Goal: Information Seeking & Learning: Learn about a topic

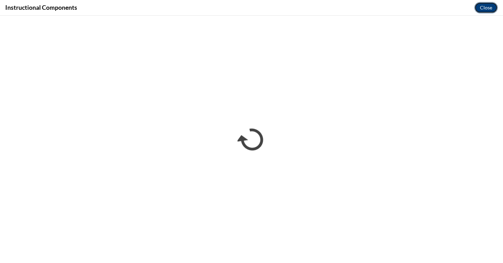
click at [487, 8] on button "Close" at bounding box center [485, 7] width 23 height 11
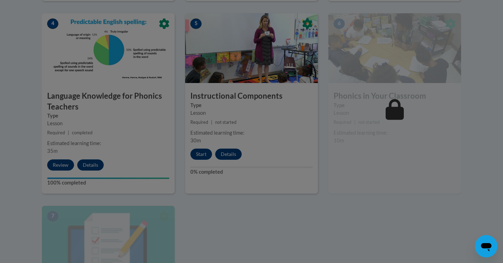
click at [234, 195] on div at bounding box center [251, 131] width 503 height 263
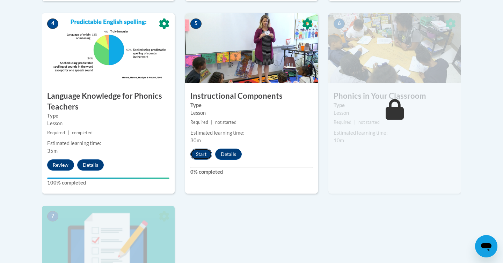
click at [197, 158] on button "Start" at bounding box center [201, 154] width 22 height 11
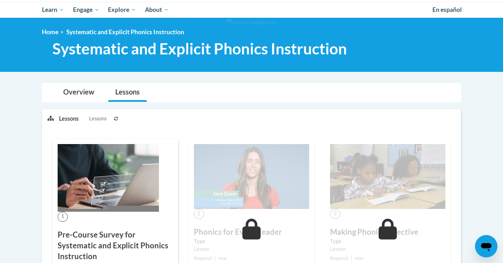
scroll to position [70, 0]
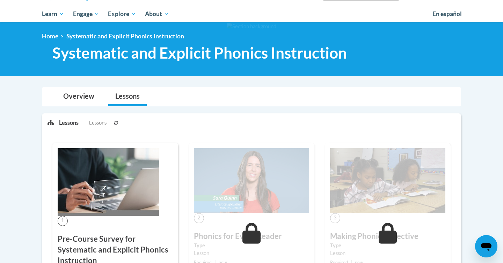
scroll to position [224, 0]
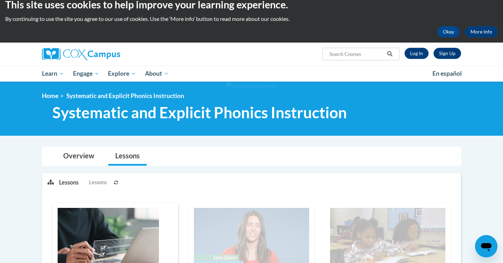
scroll to position [9, 0]
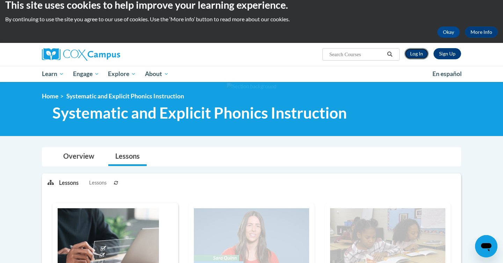
click at [417, 55] on link "Log In" at bounding box center [416, 53] width 24 height 11
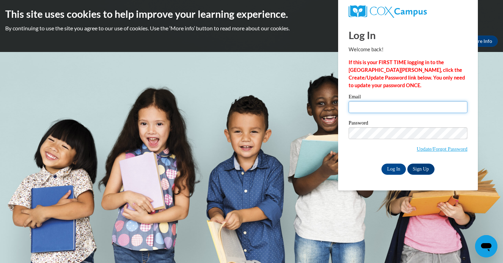
click at [384, 105] on input "Email" at bounding box center [407, 107] width 119 height 12
type input "[EMAIL_ADDRESS][DOMAIN_NAME]"
click at [398, 168] on input "Log In" at bounding box center [393, 169] width 24 height 11
click at [392, 170] on input "Log In" at bounding box center [393, 169] width 24 height 11
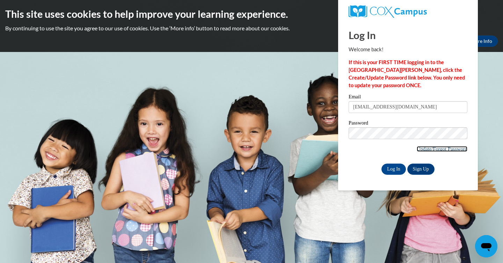
click at [431, 148] on link "Update/Forgot Password" at bounding box center [441, 149] width 51 height 6
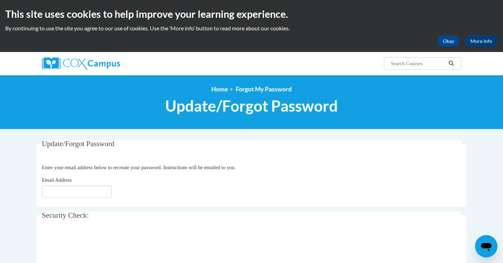
scroll to position [29, 0]
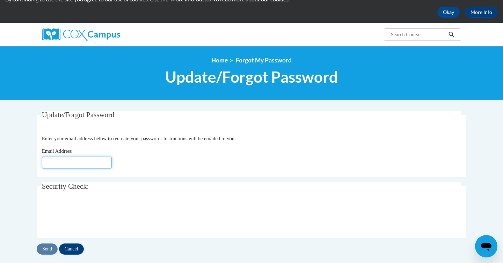
click at [87, 158] on input "Email Address" at bounding box center [77, 163] width 70 height 12
type input "[EMAIL_ADDRESS][DOMAIN_NAME]"
click at [78, 248] on input "Cancel" at bounding box center [71, 249] width 25 height 11
click at [54, 248] on input "Send" at bounding box center [47, 249] width 21 height 11
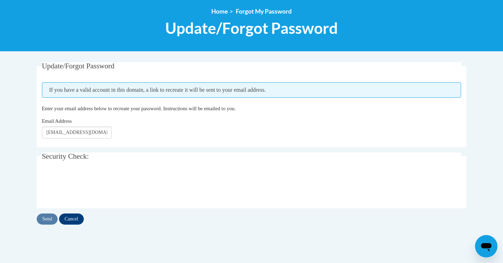
scroll to position [79, 0]
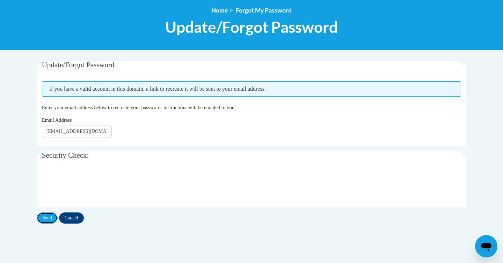
click at [45, 221] on input "Send" at bounding box center [47, 218] width 21 height 11
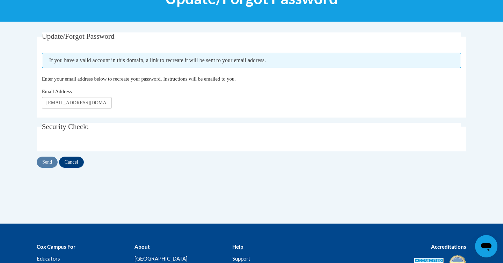
scroll to position [110, 0]
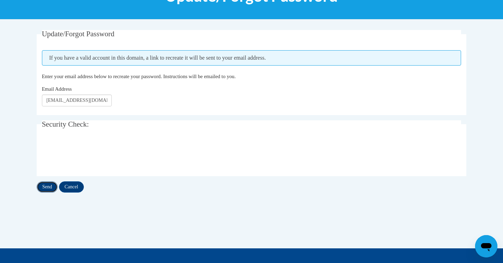
click at [47, 187] on input "Send" at bounding box center [47, 187] width 21 height 11
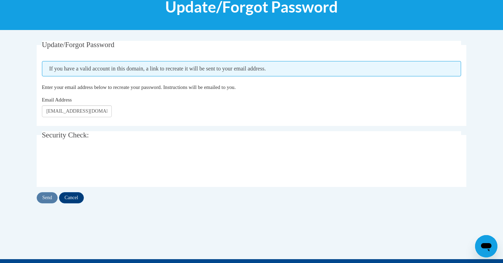
scroll to position [99, 0]
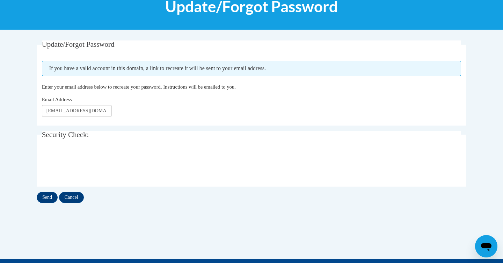
click at [46, 190] on div "Update/Forgot Password Please enter your email address If you have a valid acco…" at bounding box center [251, 121] width 429 height 163
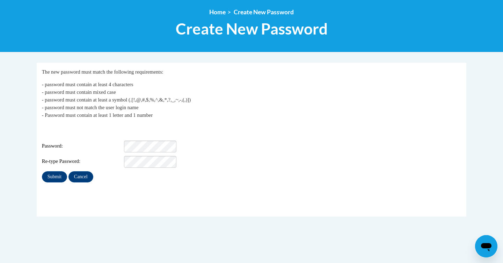
scroll to position [82, 0]
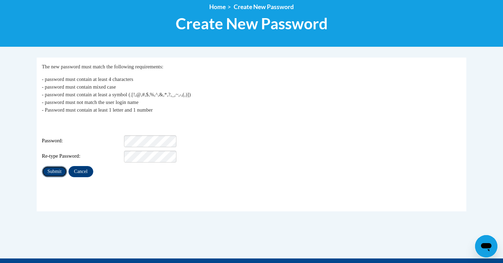
click at [54, 166] on input "Submit" at bounding box center [54, 171] width 25 height 11
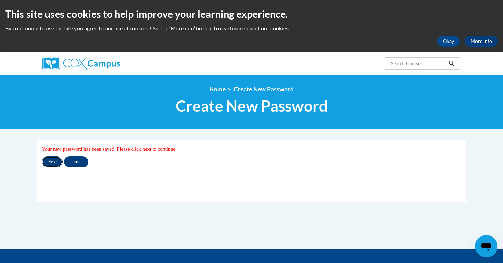
click at [55, 163] on input "Next" at bounding box center [52, 161] width 21 height 11
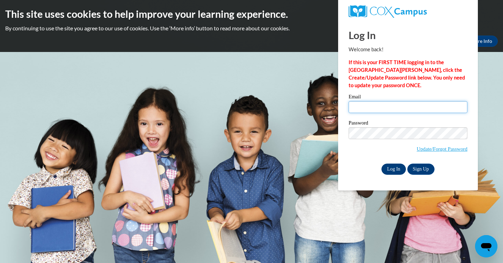
type input "eesha.marri@email.ucr.edu"
click at [391, 168] on input "Log In" at bounding box center [393, 169] width 24 height 11
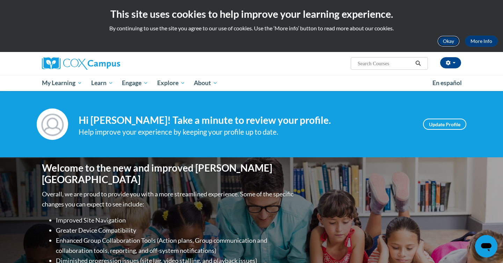
click at [450, 44] on button "Okay" at bounding box center [448, 41] width 22 height 11
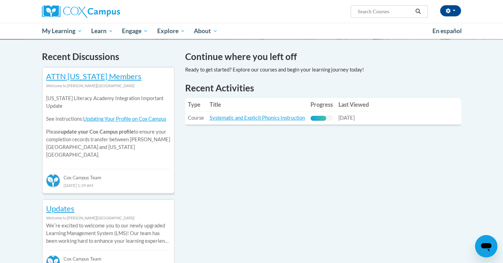
scroll to position [207, 0]
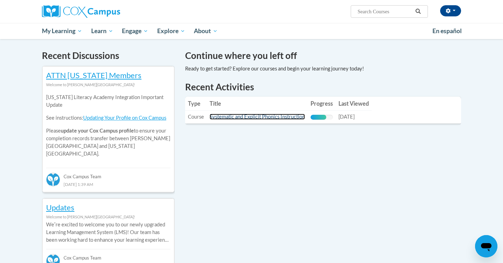
click at [241, 117] on link "Systematic and Explicit Phonics Instruction" at bounding box center [256, 117] width 95 height 6
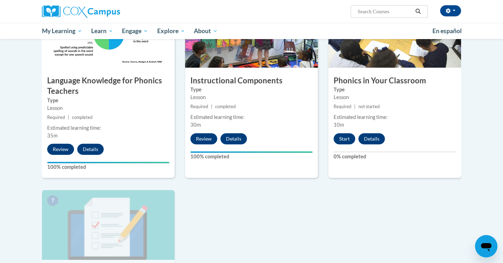
scroll to position [363, 0]
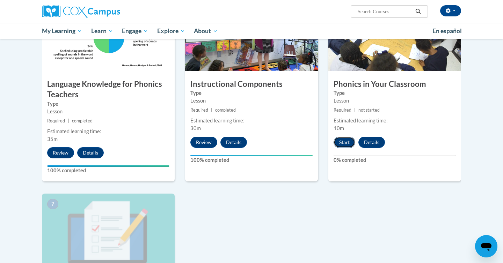
click at [343, 141] on button "Start" at bounding box center [344, 142] width 22 height 11
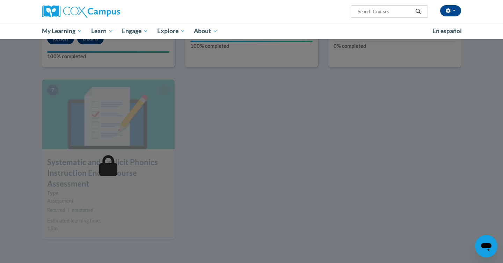
scroll to position [481, 0]
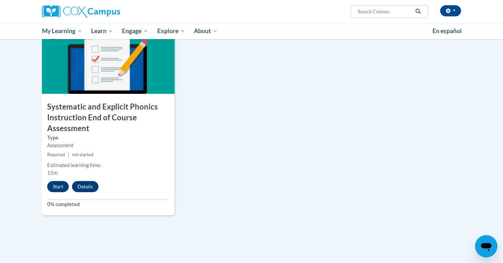
scroll to position [534, 0]
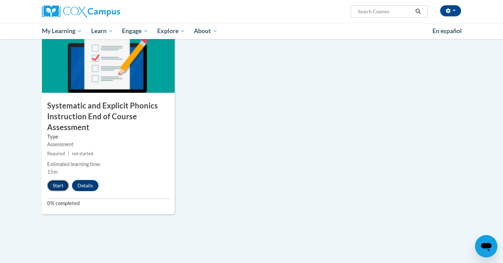
click at [59, 185] on button "Start" at bounding box center [58, 185] width 22 height 11
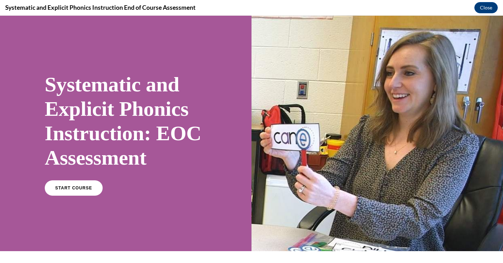
scroll to position [0, 0]
